Goal: Navigation & Orientation: Find specific page/section

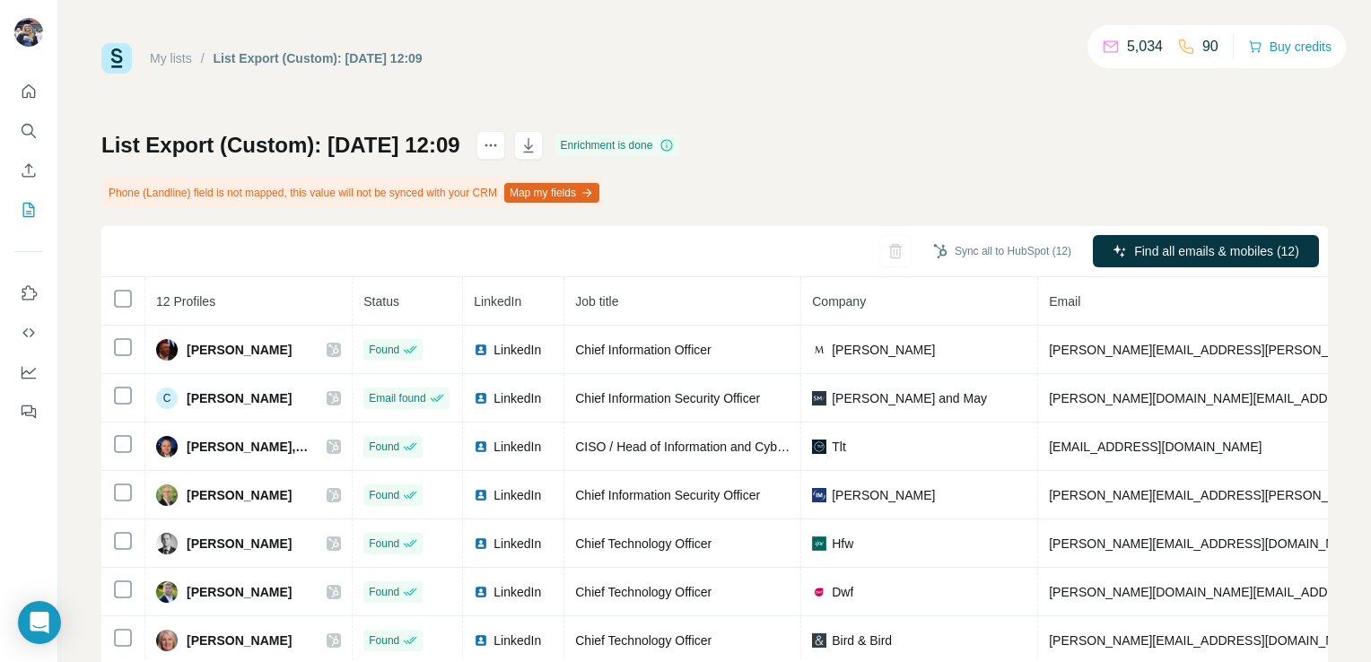
scroll to position [161, 0]
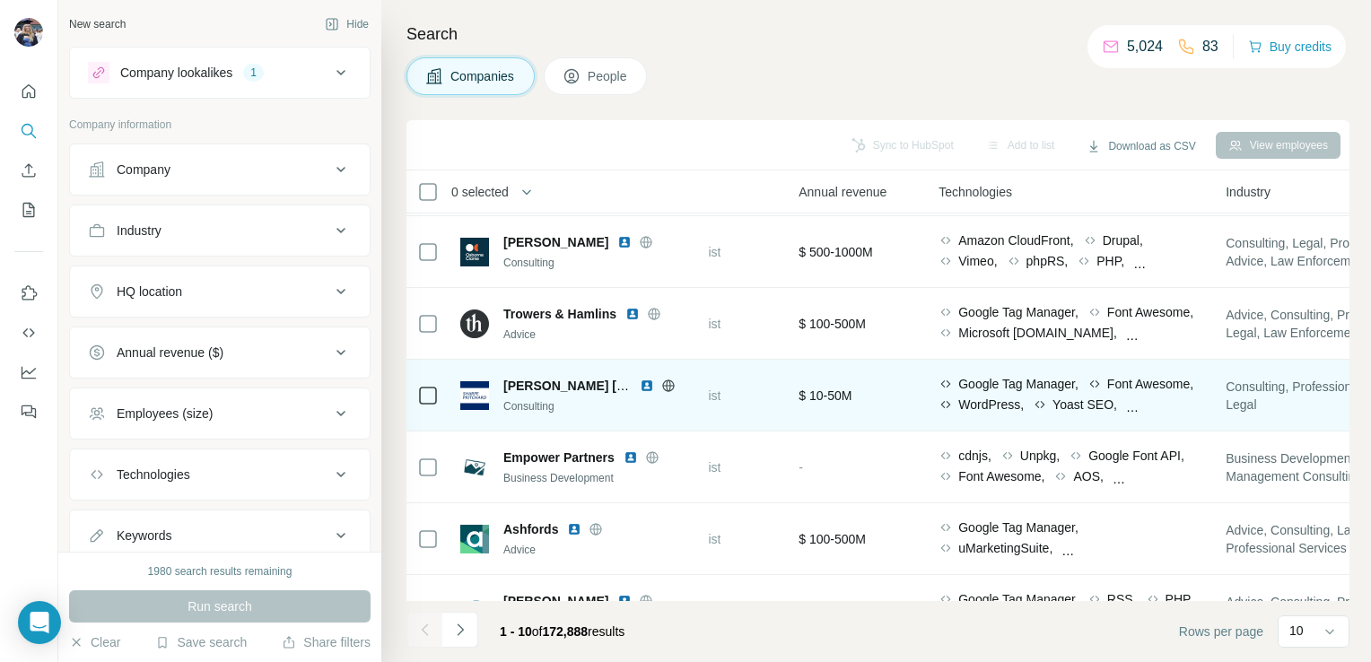
scroll to position [0, 788]
